Goal: Information Seeking & Learning: Learn about a topic

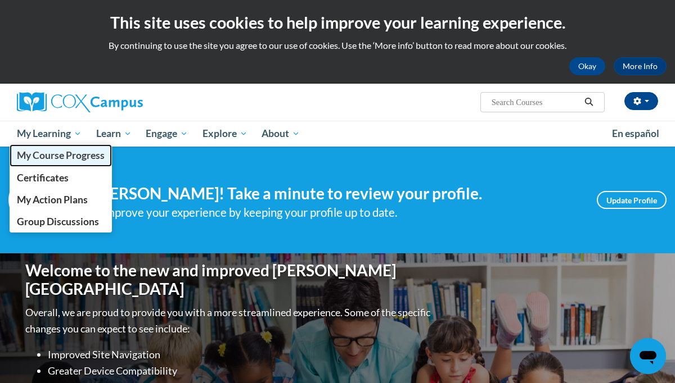
click at [58, 158] on span "My Course Progress" at bounding box center [61, 156] width 88 height 12
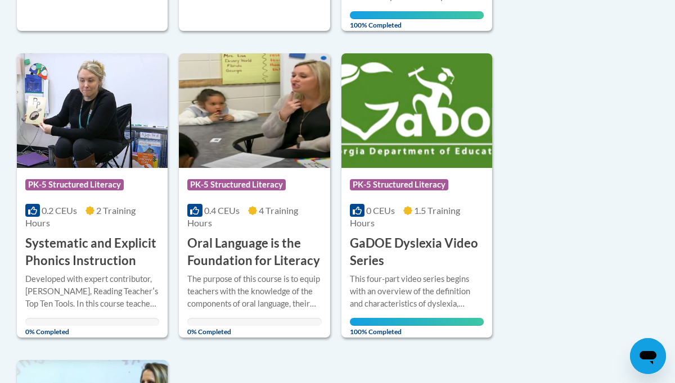
scroll to position [577, 0]
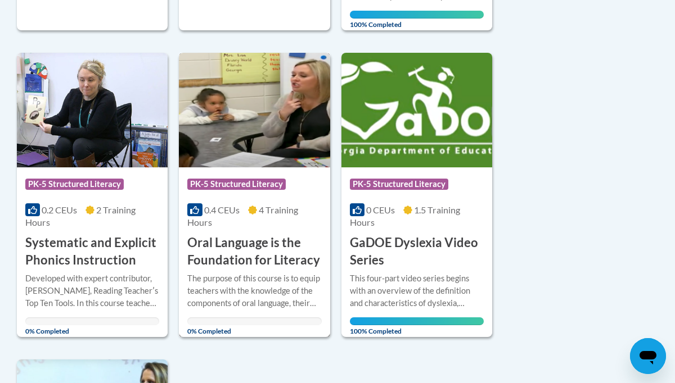
click at [247, 132] on img at bounding box center [254, 110] width 151 height 115
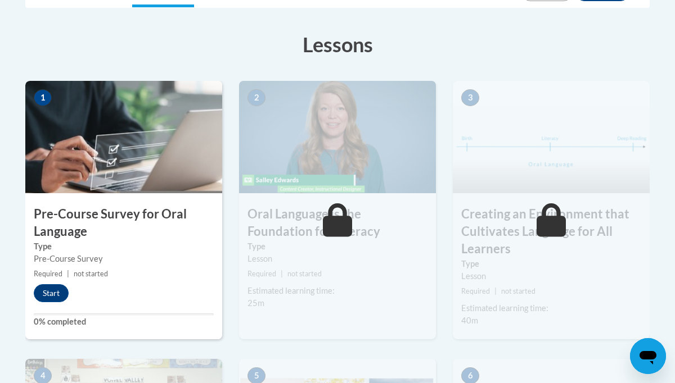
scroll to position [326, 0]
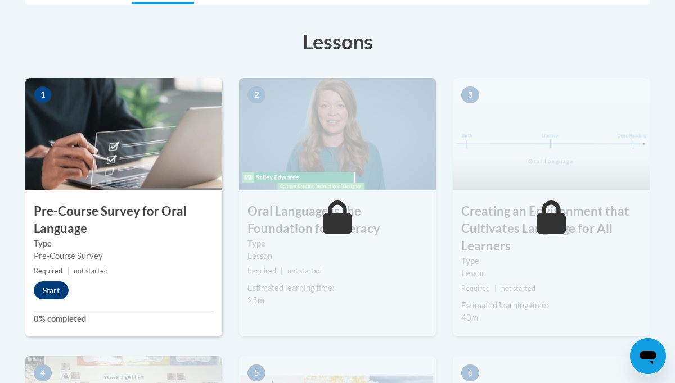
click at [97, 122] on img at bounding box center [123, 134] width 197 height 112
click at [59, 290] on button "Start" at bounding box center [51, 291] width 35 height 18
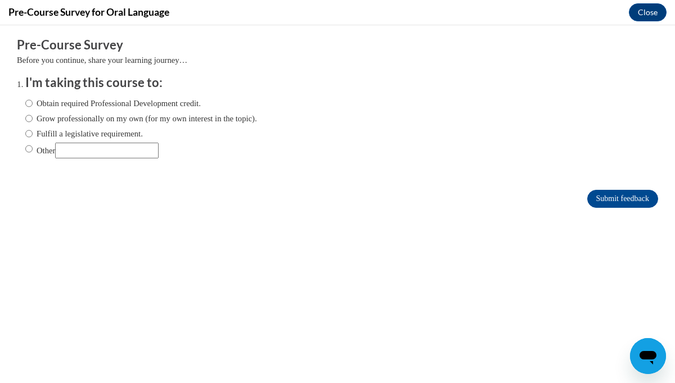
scroll to position [0, 0]
click at [34, 132] on label "Fulfill a legislative requirement." at bounding box center [84, 134] width 118 height 12
click at [33, 132] on input "Fulfill a legislative requirement." at bounding box center [28, 134] width 7 height 12
radio input "true"
click at [603, 202] on input "Submit feedback" at bounding box center [622, 199] width 71 height 18
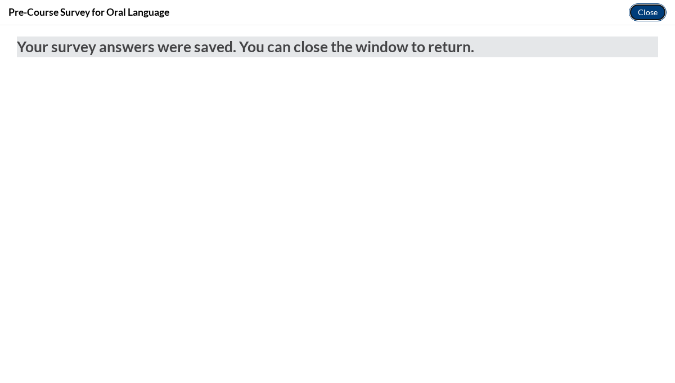
click at [634, 6] on button "Close" at bounding box center [648, 12] width 38 height 18
